Goal: Task Accomplishment & Management: Manage account settings

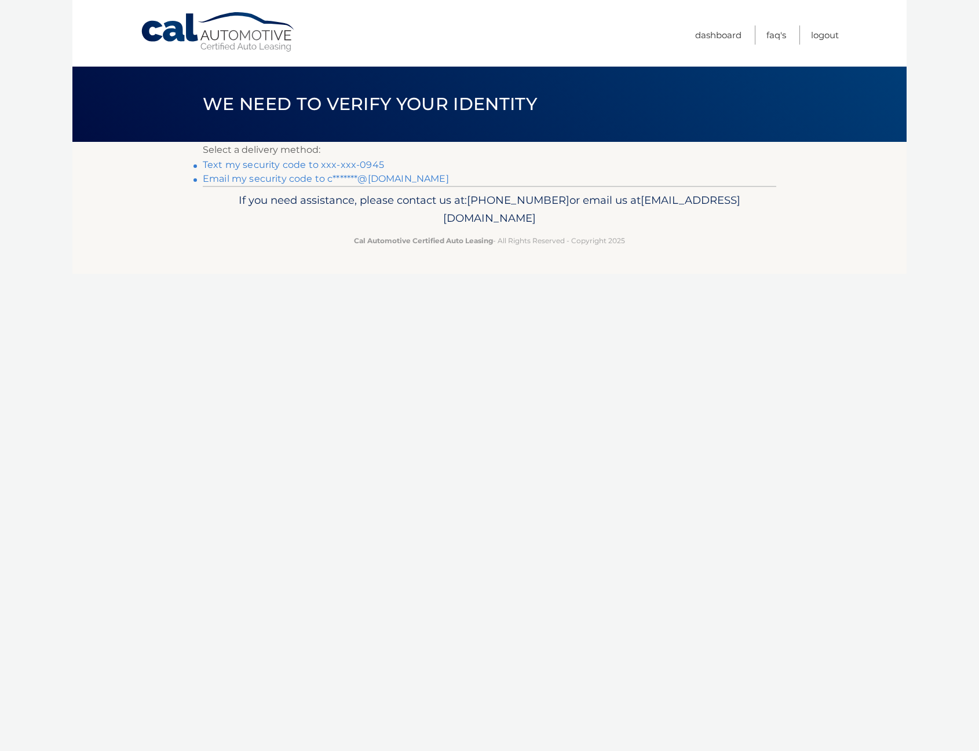
click at [333, 166] on link "Text my security code to xxx-xxx-0945" at bounding box center [293, 164] width 181 height 11
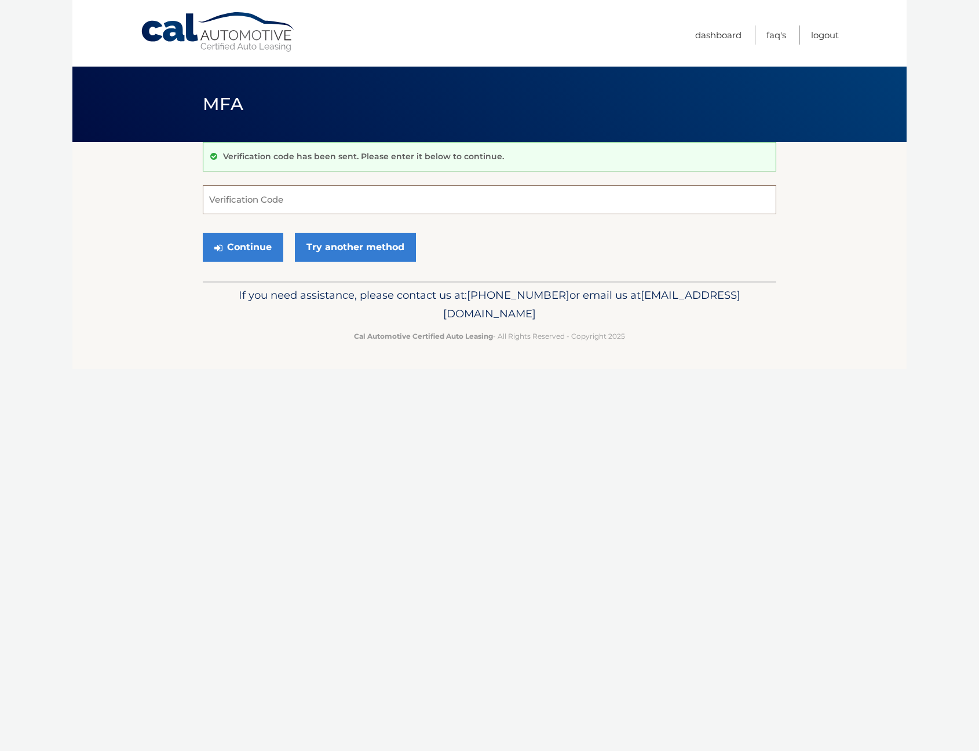
click at [297, 199] on input "Verification Code" at bounding box center [489, 199] width 573 height 29
type input "070711"
click at [257, 243] on button "Continue" at bounding box center [243, 247] width 80 height 29
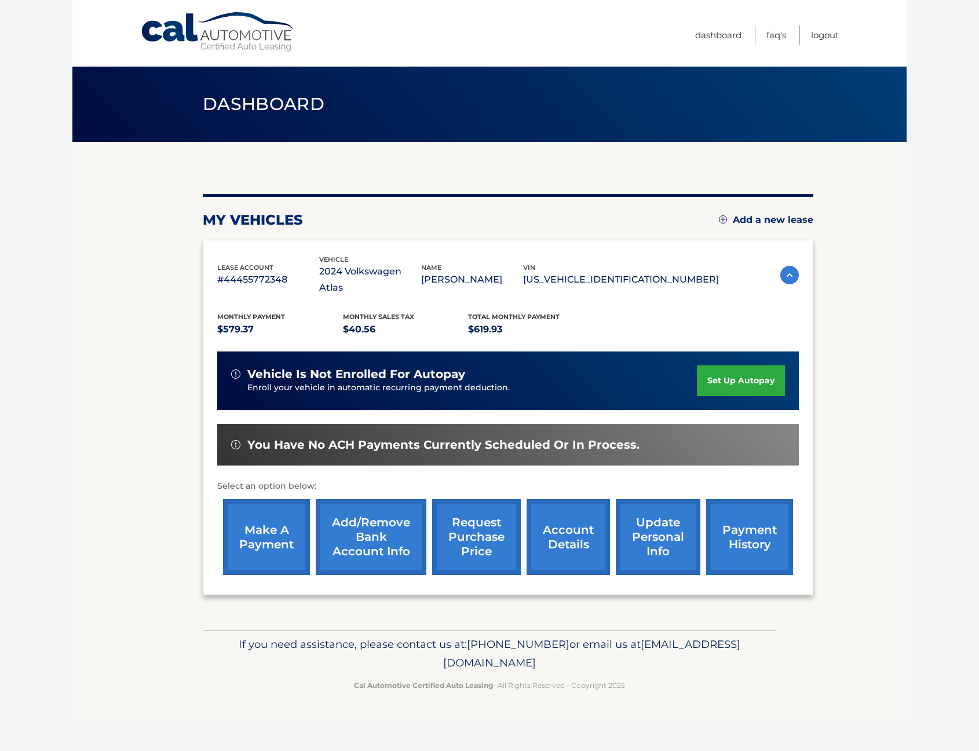
click at [281, 514] on link "make a payment" at bounding box center [266, 537] width 87 height 76
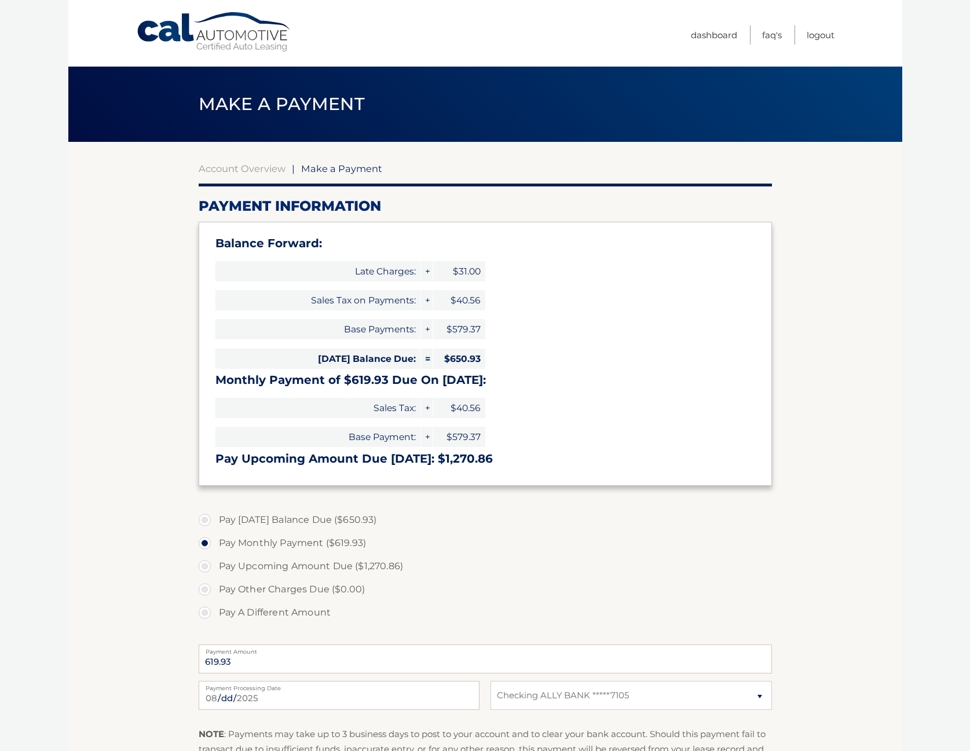
select select "YTI4YWVkOTgtOGUwOS00MDFmLTg0MDctMjViMzhjMTk3MTIz"
click at [208, 540] on label "Pay Monthly Payment ($619.93)" at bounding box center [485, 543] width 573 height 23
click at [208, 540] on input "Pay Monthly Payment ($619.93)" at bounding box center [209, 541] width 12 height 19
click at [246, 519] on label "Pay Today's Balance Due ($650.93)" at bounding box center [485, 519] width 573 height 23
click at [215, 519] on input "Pay Today's Balance Due ($650.93)" at bounding box center [209, 517] width 12 height 19
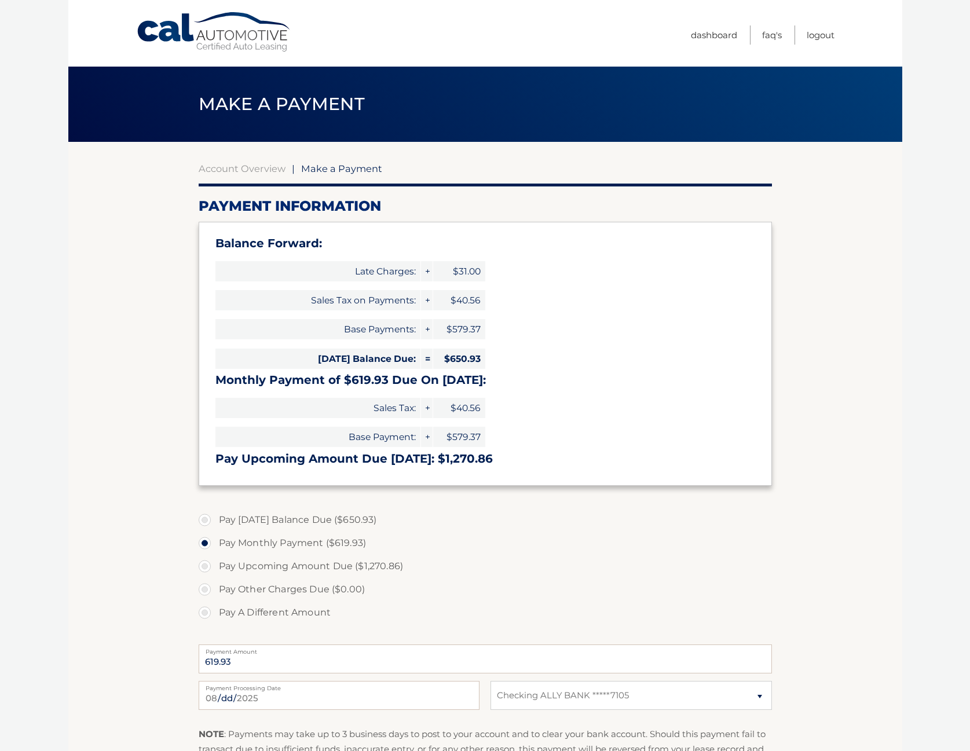
radio input "true"
type input "650.93"
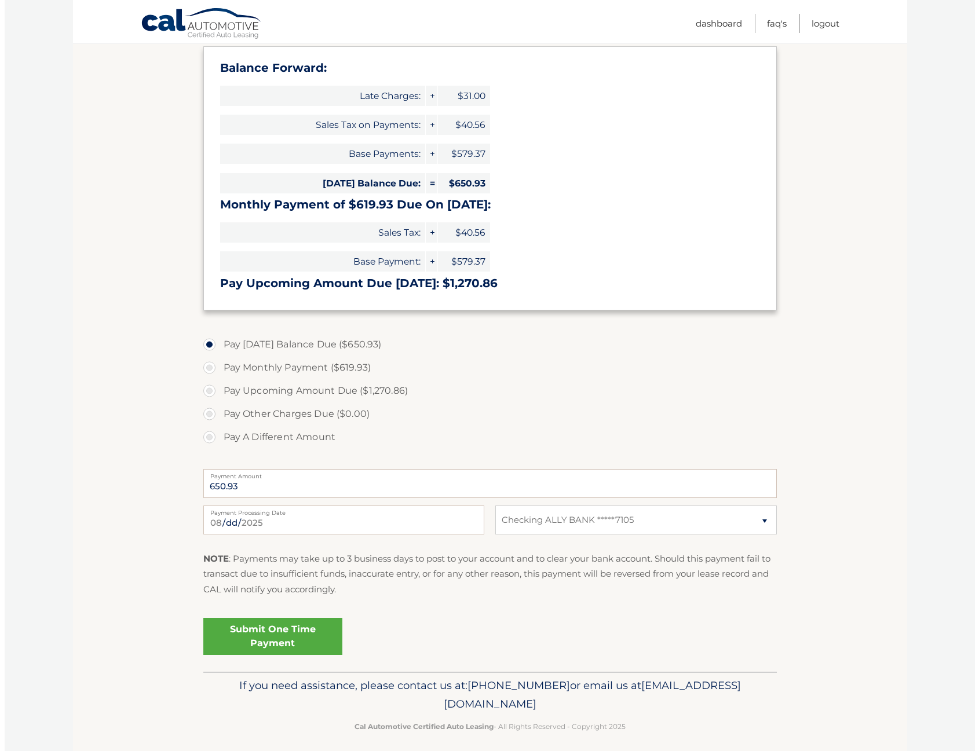
scroll to position [184, 0]
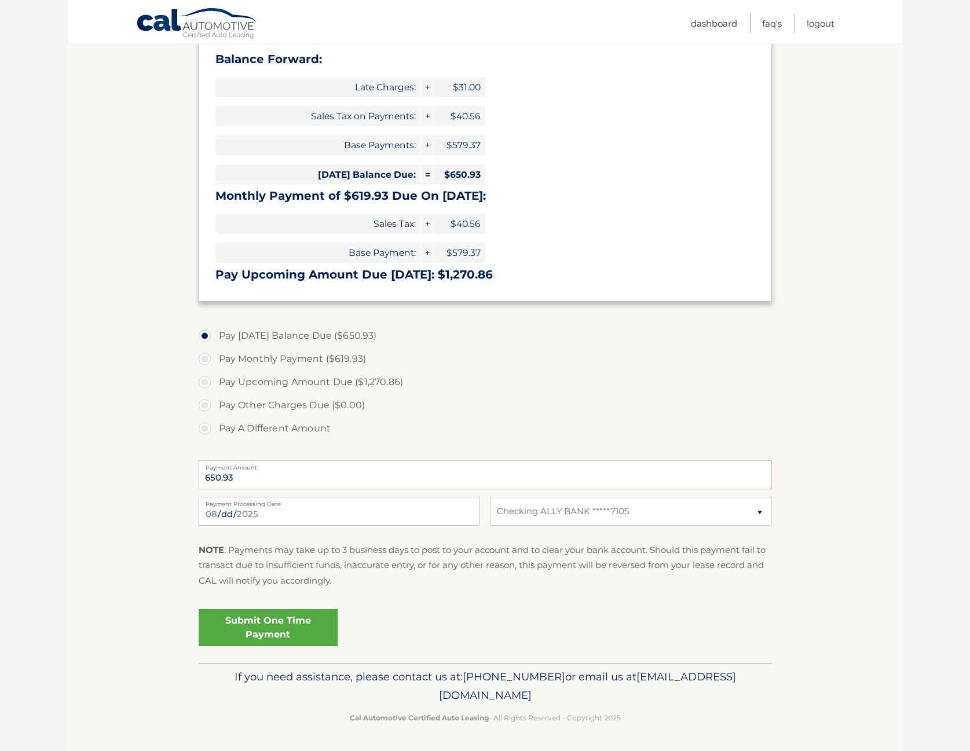
click at [291, 626] on link "Submit One Time Payment" at bounding box center [268, 627] width 139 height 37
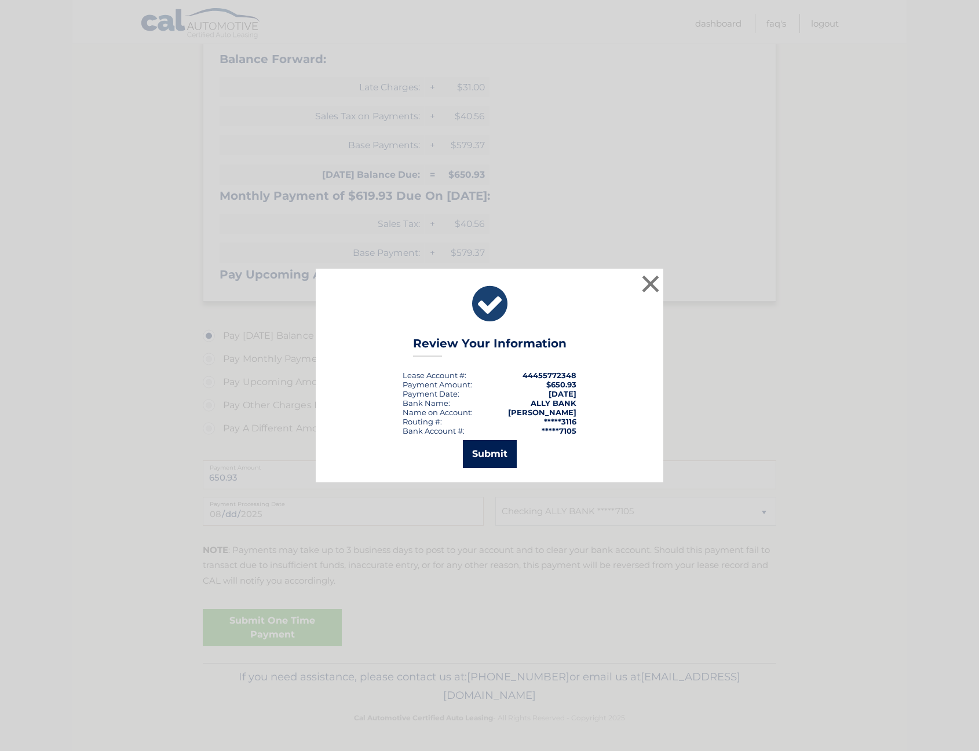
click at [497, 451] on button "Submit" at bounding box center [490, 454] width 54 height 28
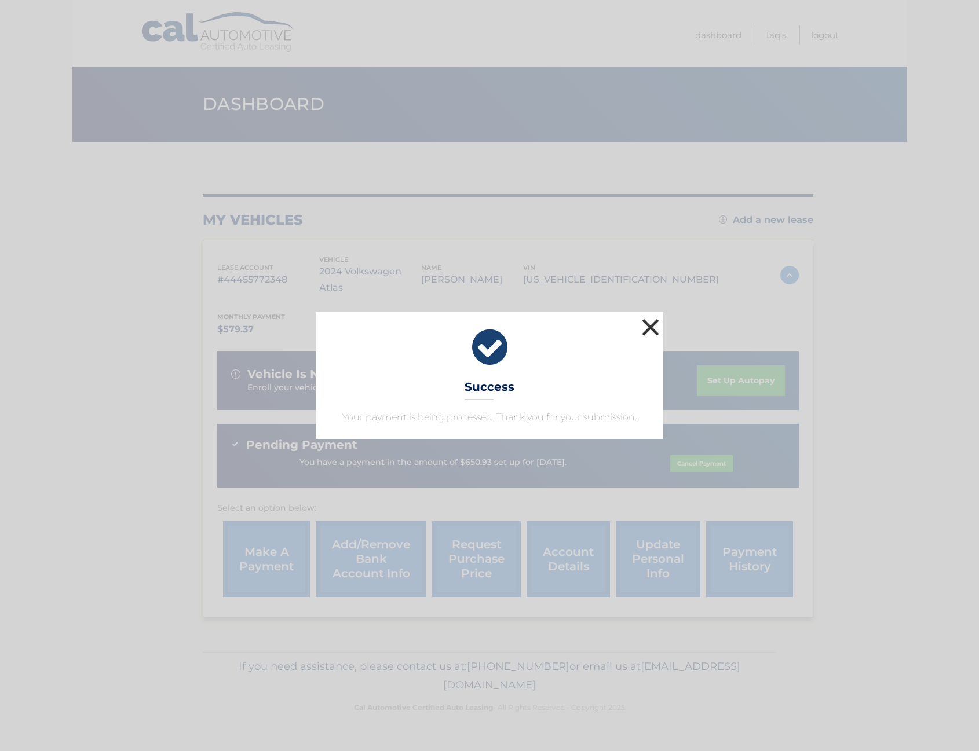
click at [646, 334] on button "×" at bounding box center [650, 327] width 23 height 23
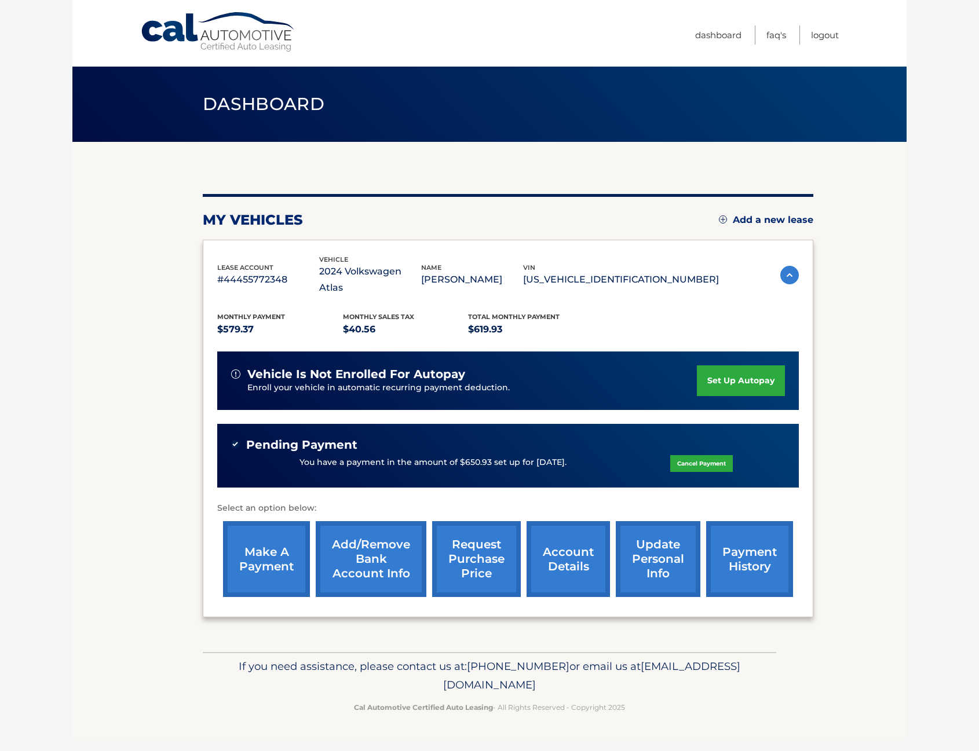
click at [731, 365] on link "set up autopay" at bounding box center [741, 380] width 88 height 31
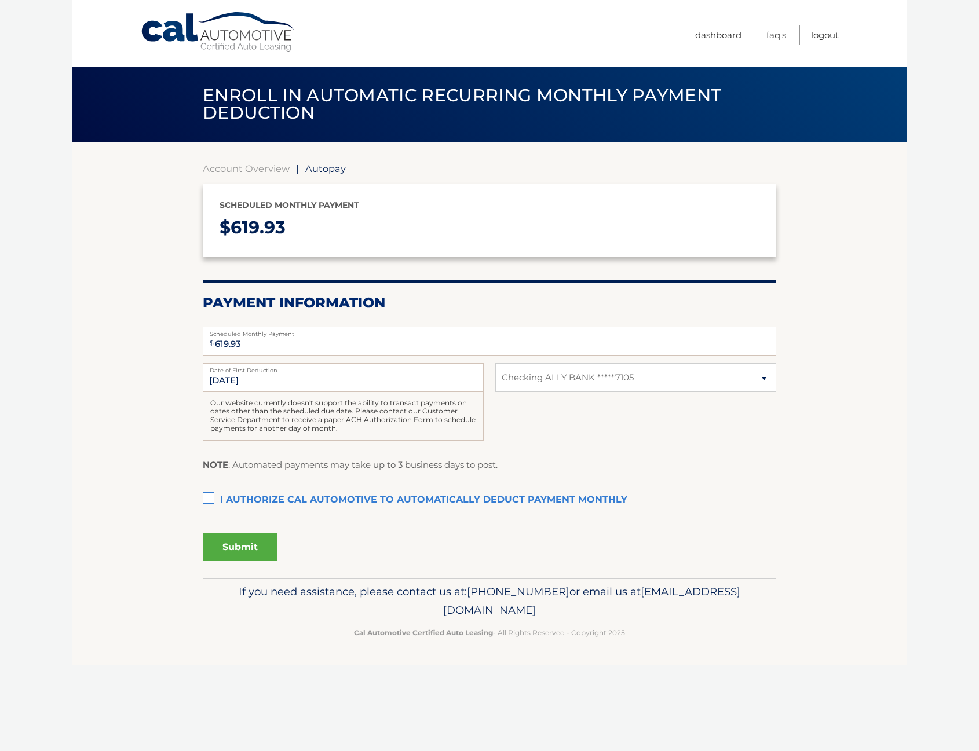
select select "YTI4YWVkOTgtOGUwOS00MDFmLTg0MDctMjViMzhjMTk3MTIz"
click at [209, 499] on label "I authorize cal automotive to automatically deduct payment monthly This checkbo…" at bounding box center [489, 500] width 573 height 23
click at [0, 0] on input "I authorize cal automotive to automatically deduct payment monthly This checkbo…" at bounding box center [0, 0] width 0 height 0
click at [281, 386] on input "9/19/2025" at bounding box center [343, 377] width 281 height 29
click at [383, 471] on p "NOTE : Automated payments may take up to 3 business days to post." at bounding box center [350, 465] width 295 height 15
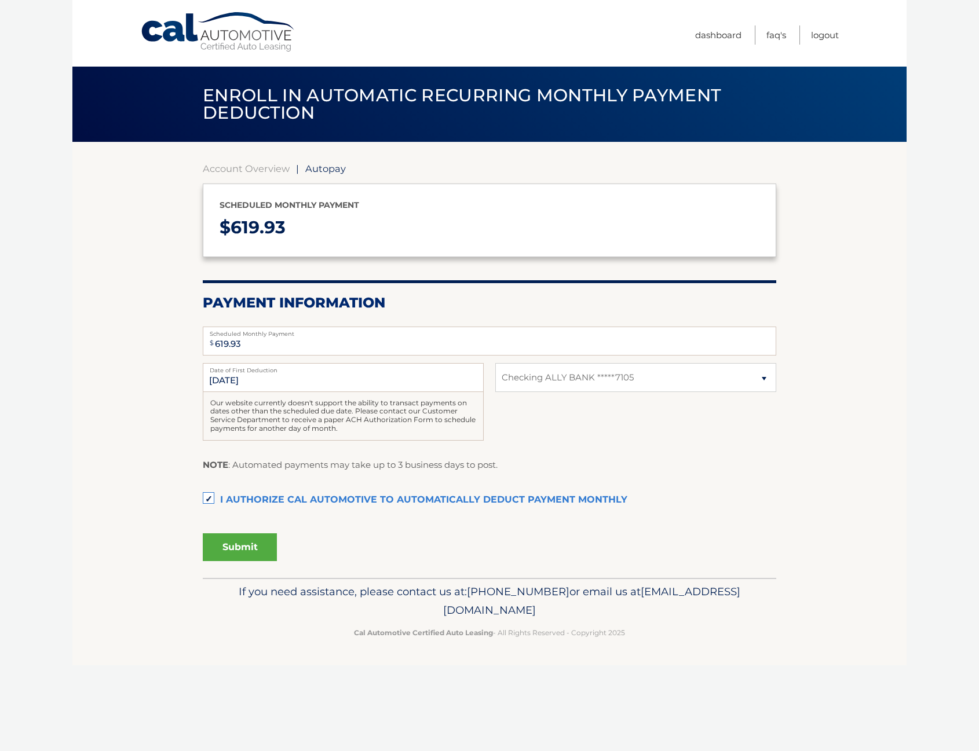
click at [216, 545] on button "Submit" at bounding box center [240, 547] width 74 height 28
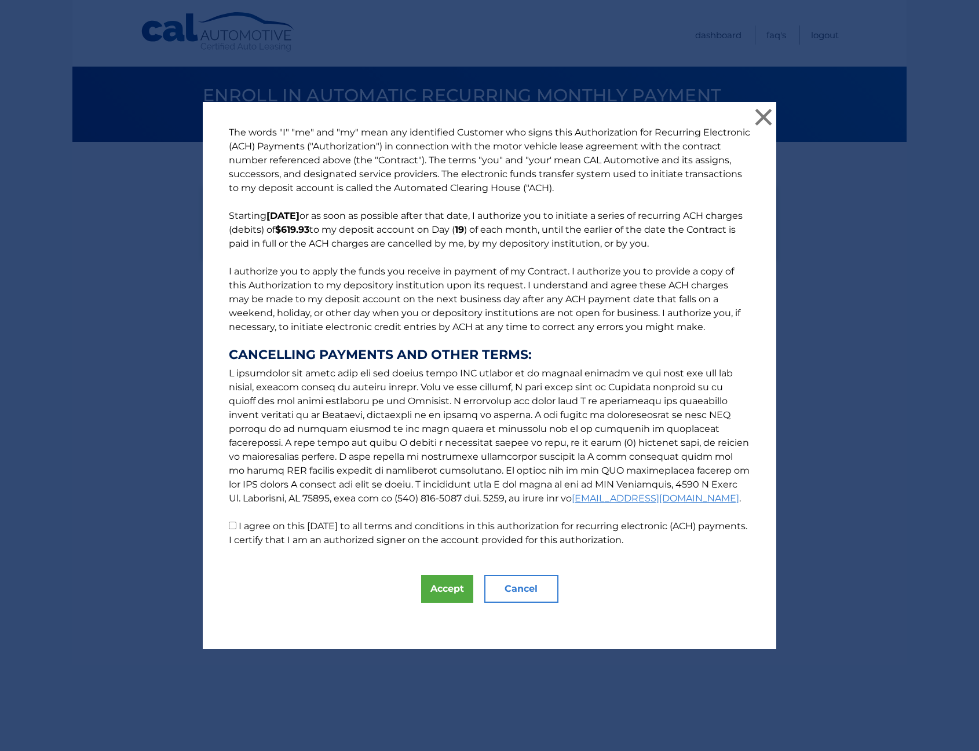
click at [233, 519] on p "The words "I" "me" and "my" mean any identified Customer who signs this Authori…" at bounding box center [489, 337] width 544 height 422
click at [231, 524] on input "I agree on this 08/27/2025 to all terms and conditions in this authorization fo…" at bounding box center [233, 526] width 8 height 8
checkbox input "true"
click at [444, 587] on button "Accept" at bounding box center [447, 589] width 52 height 28
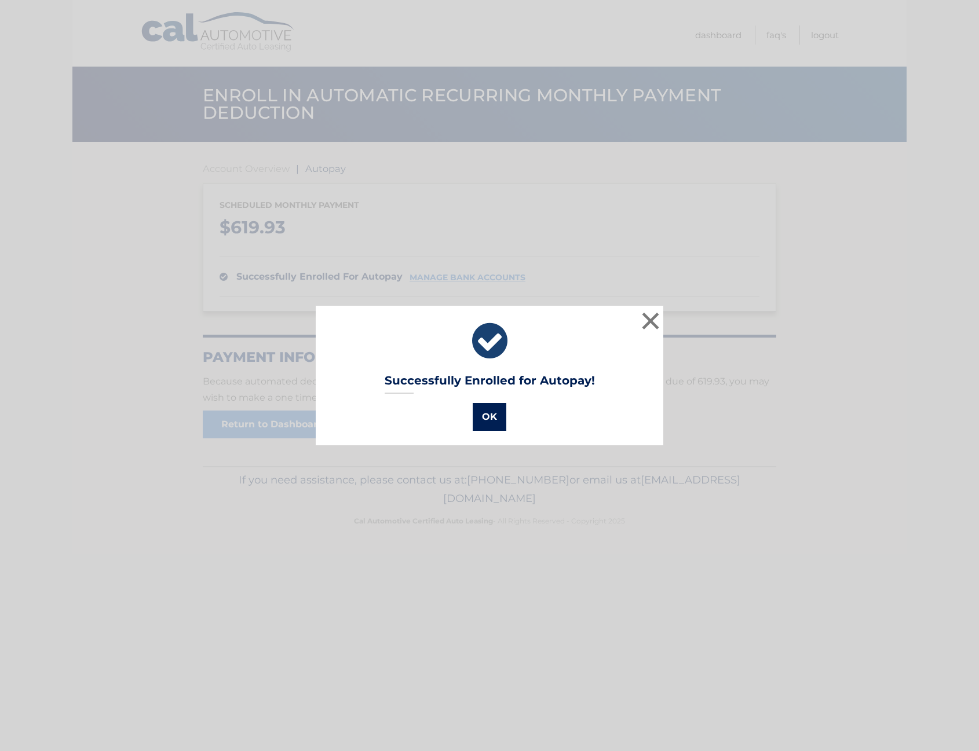
click at [486, 421] on button "OK" at bounding box center [490, 417] width 34 height 28
